Goal: Task Accomplishment & Management: Use online tool/utility

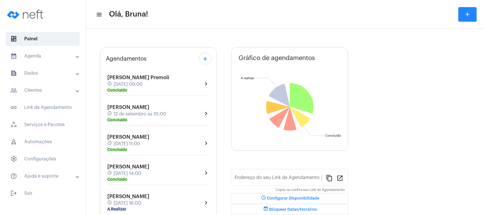
click at [64, 57] on mat-panel-title "calendar_month_outlined Agenda" at bounding box center [43, 56] width 66 height 7
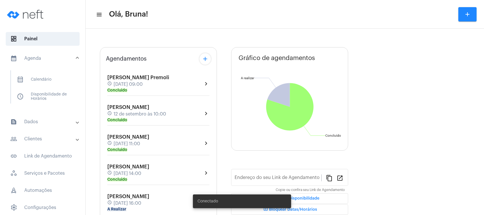
click at [41, 121] on mat-panel-title "text_snippet_outlined Dados" at bounding box center [43, 121] width 66 height 7
type input "[URL][DOMAIN_NAME]"
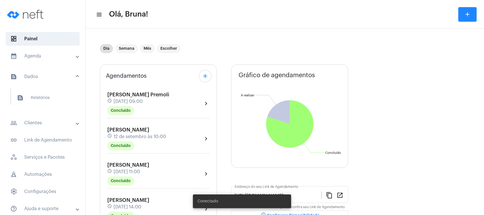
click at [42, 122] on mat-panel-title "people_outline Clientes" at bounding box center [43, 122] width 66 height 7
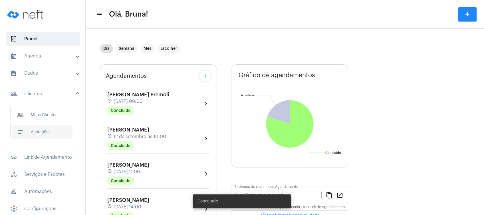
click at [44, 129] on span "notes Anotações" at bounding box center [42, 132] width 60 height 14
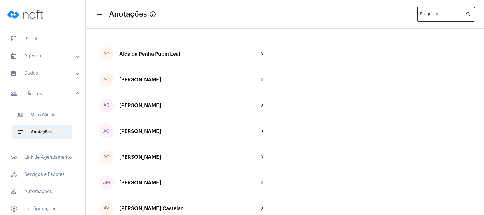
click at [445, 11] on div "Pesquisar" at bounding box center [442, 14] width 45 height 16
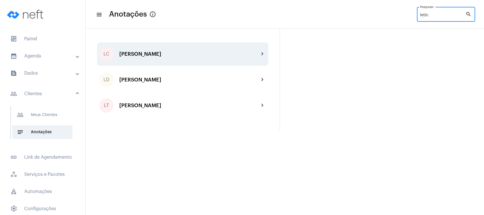
type input "letíc"
click at [212, 56] on div "[PERSON_NAME]" at bounding box center [189, 54] width 140 height 6
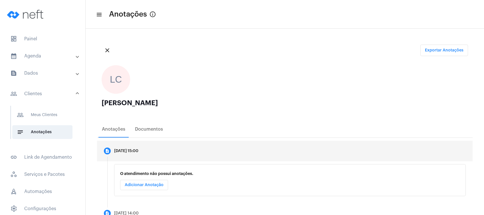
scroll to position [41, 0]
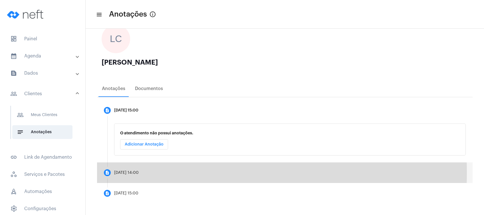
click at [165, 172] on mat-step-header "description [DATE] 14:00" at bounding box center [285, 172] width 376 height 21
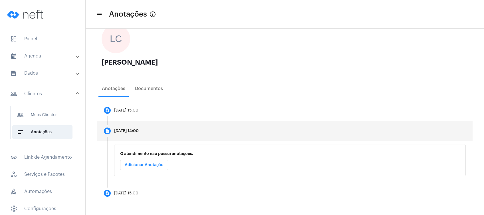
click at [161, 166] on span "Adicionar Anotação" at bounding box center [144, 165] width 39 height 4
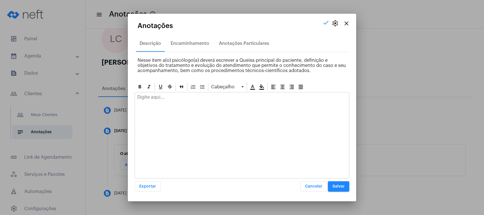
click at [179, 112] on div at bounding box center [242, 135] width 215 height 86
drag, startPoint x: 174, startPoint y: 106, endPoint x: 171, endPoint y: 100, distance: 6.6
click at [173, 104] on div at bounding box center [242, 135] width 215 height 86
click at [170, 97] on p at bounding box center [241, 96] width 209 height 5
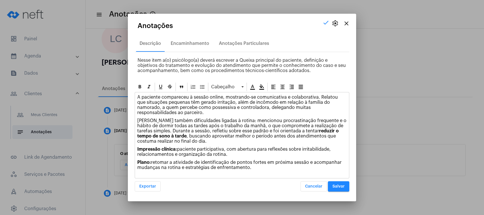
click at [261, 160] on p "Plano: retomar a atividade de identificação de pontos fortes em próxima sessão …" at bounding box center [241, 165] width 209 height 10
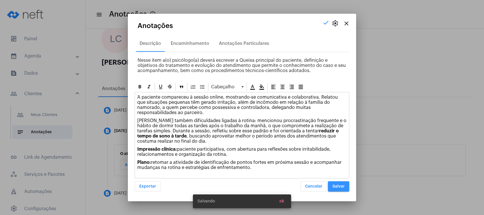
click at [337, 185] on span "Salvar" at bounding box center [338, 186] width 12 height 4
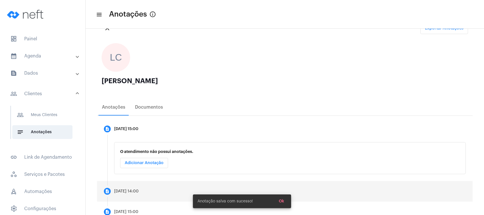
scroll to position [41, 0]
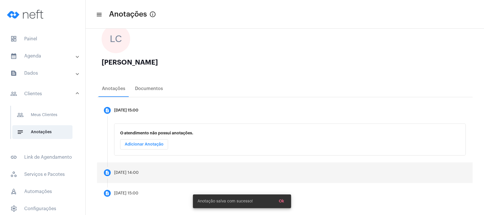
click at [202, 174] on mat-step-header "description [DATE] 14:00" at bounding box center [285, 172] width 376 height 21
